Goal: Task Accomplishment & Management: Manage account settings

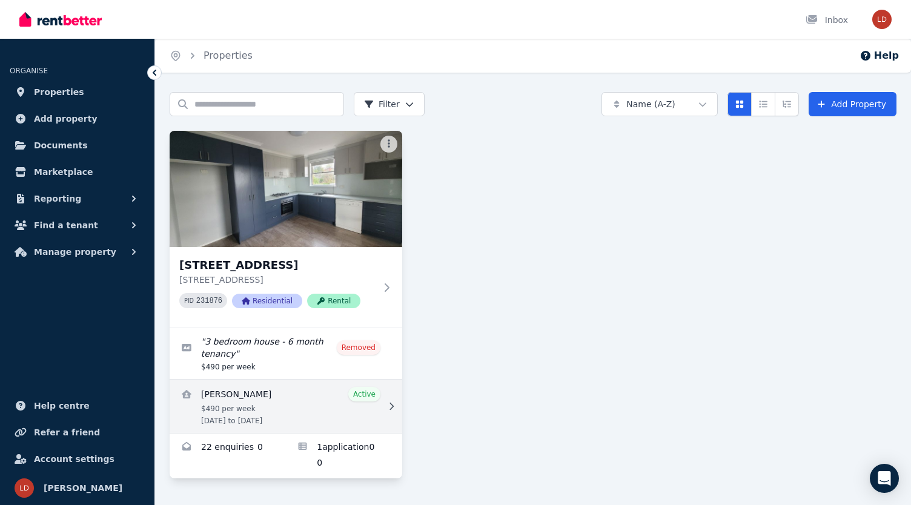
click at [312, 405] on link "View details for Maisam Shahzad" at bounding box center [286, 406] width 233 height 53
